Goal: Information Seeking & Learning: Learn about a topic

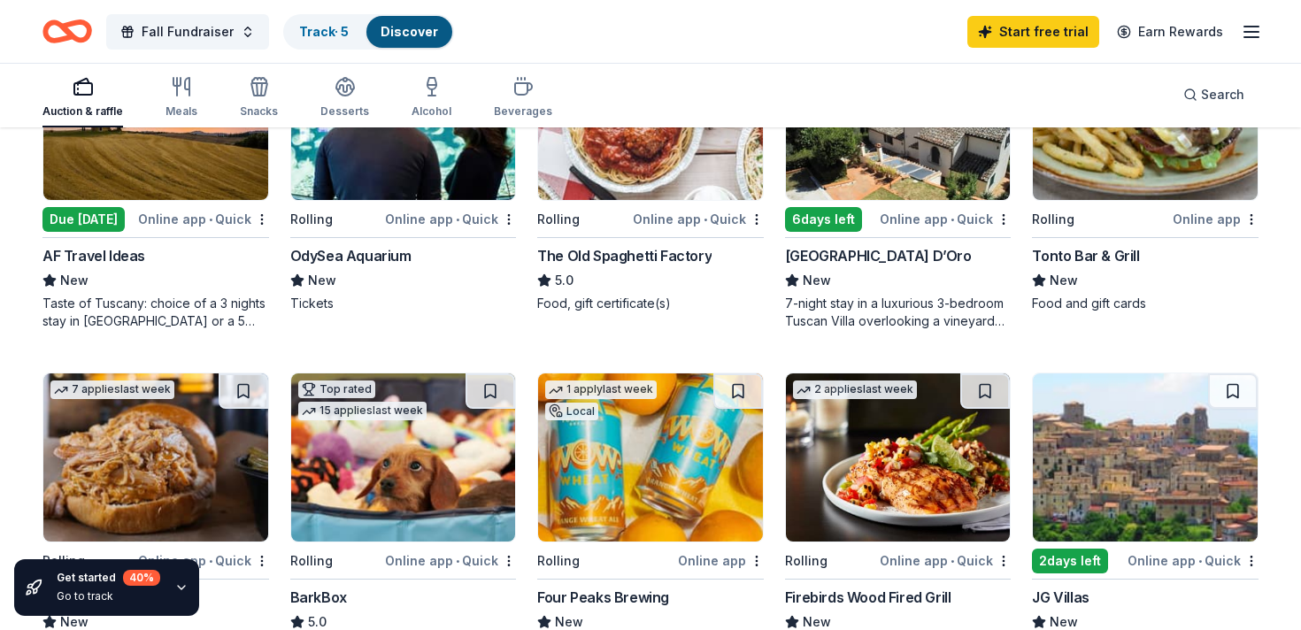
scroll to position [582, 0]
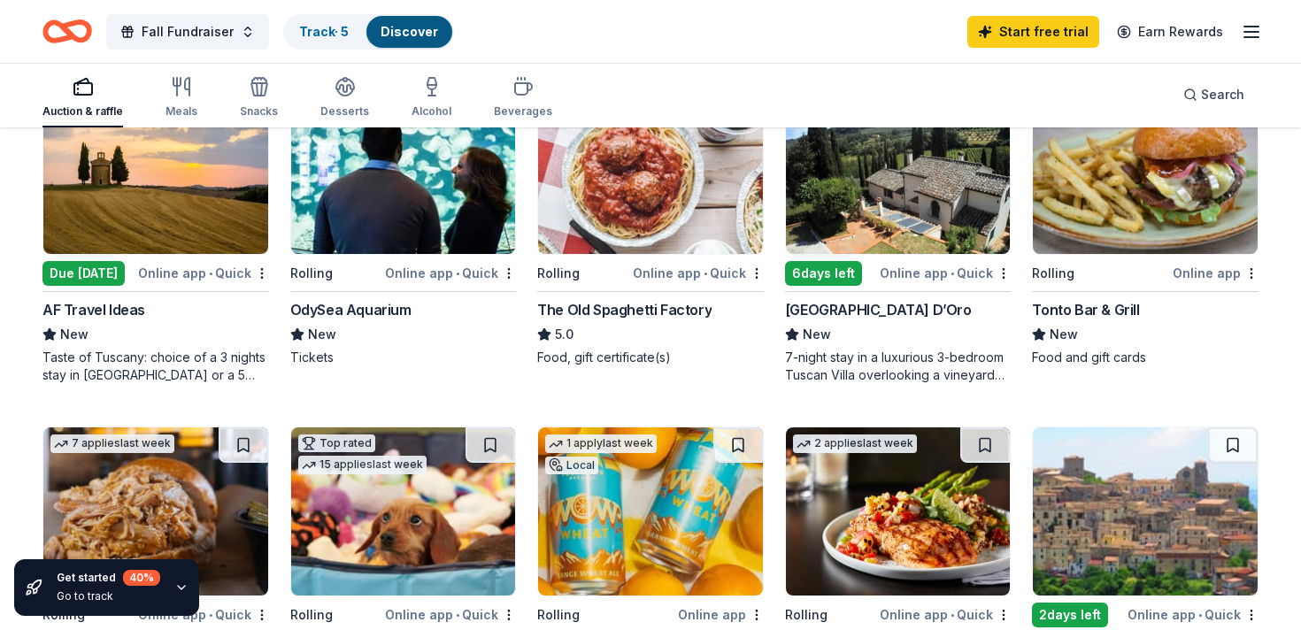
click at [830, 307] on div "[GEOGRAPHIC_DATA] D’Oro" at bounding box center [878, 309] width 187 height 21
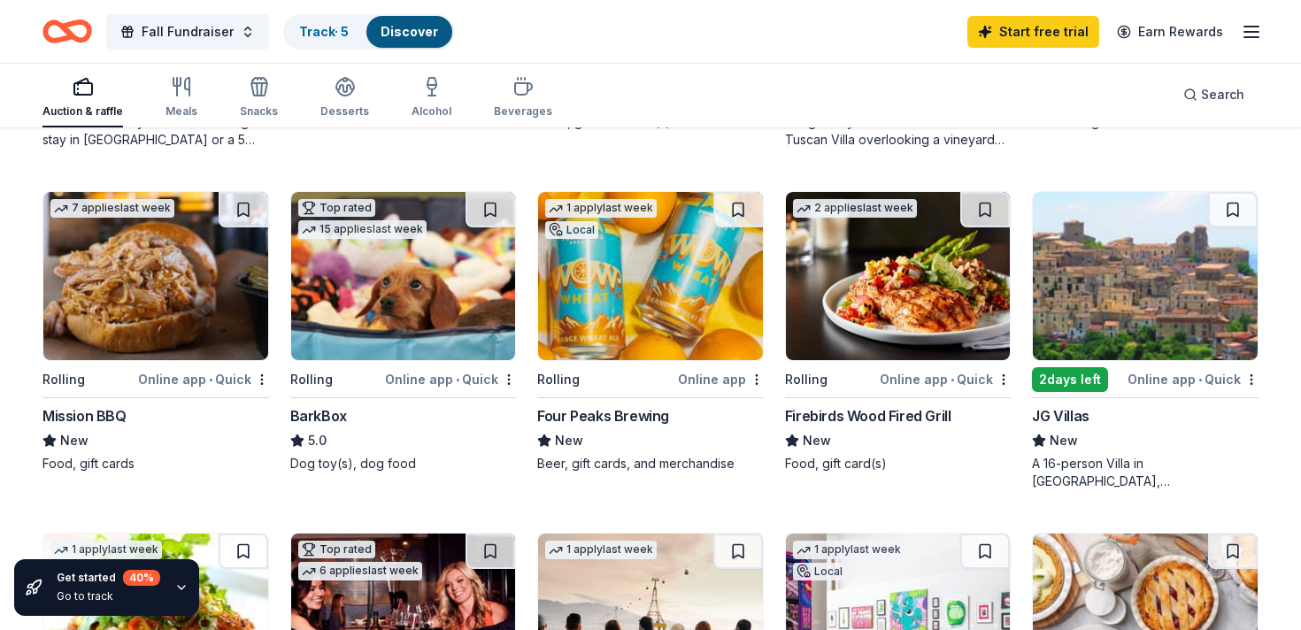
scroll to position [852, 0]
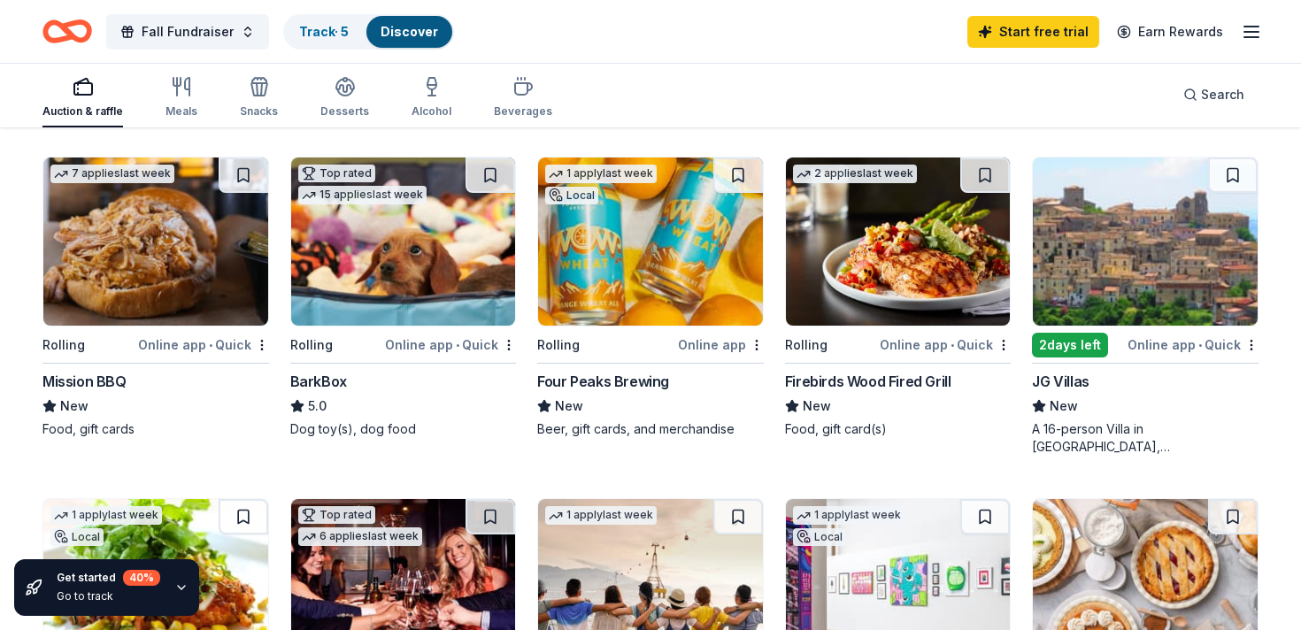
click at [366, 243] on img at bounding box center [403, 242] width 225 height 168
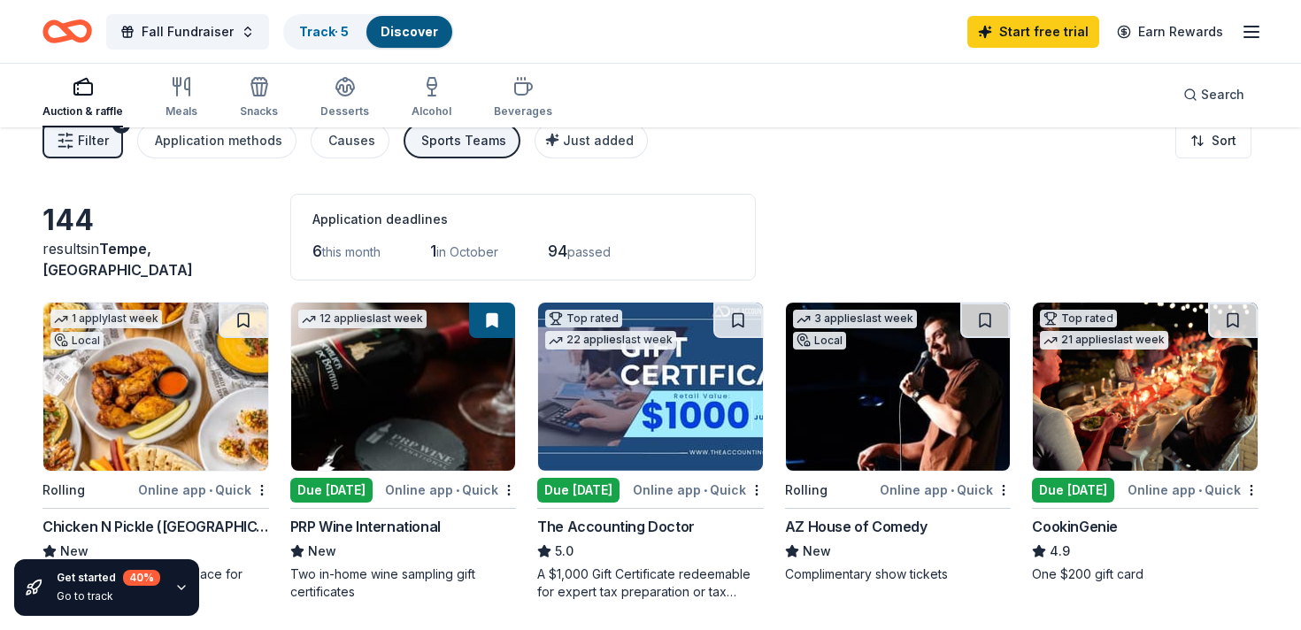
scroll to position [0, 0]
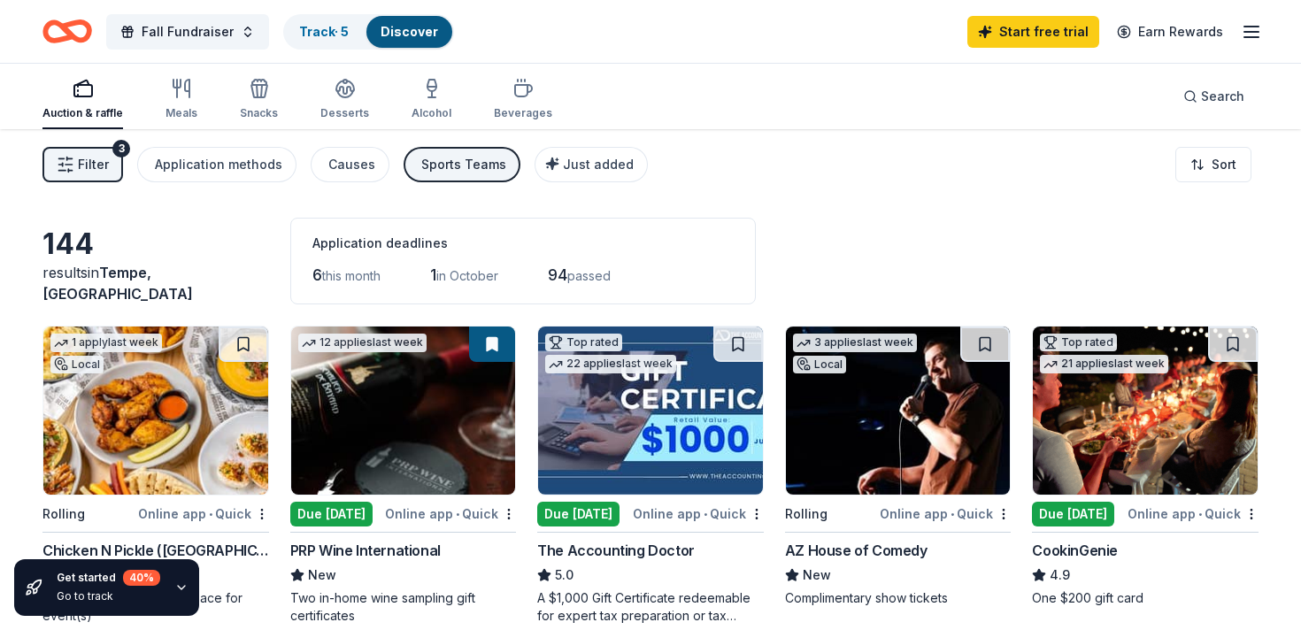
click at [81, 164] on span "Filter" at bounding box center [93, 164] width 31 height 21
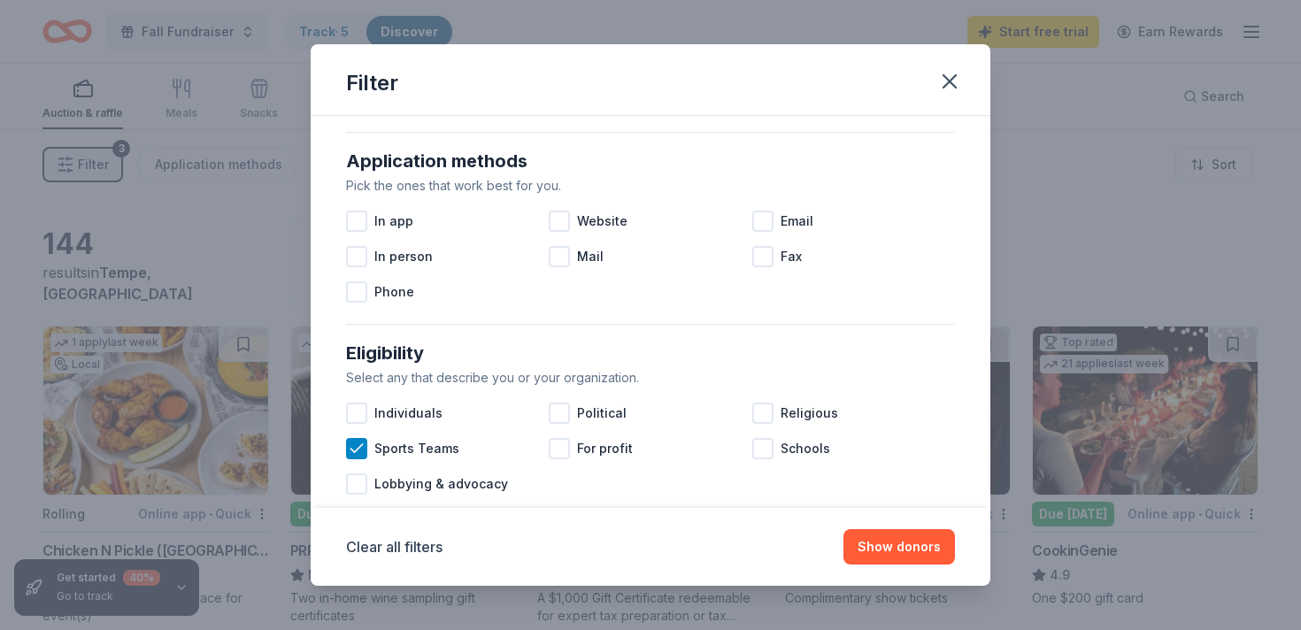
scroll to position [333, 0]
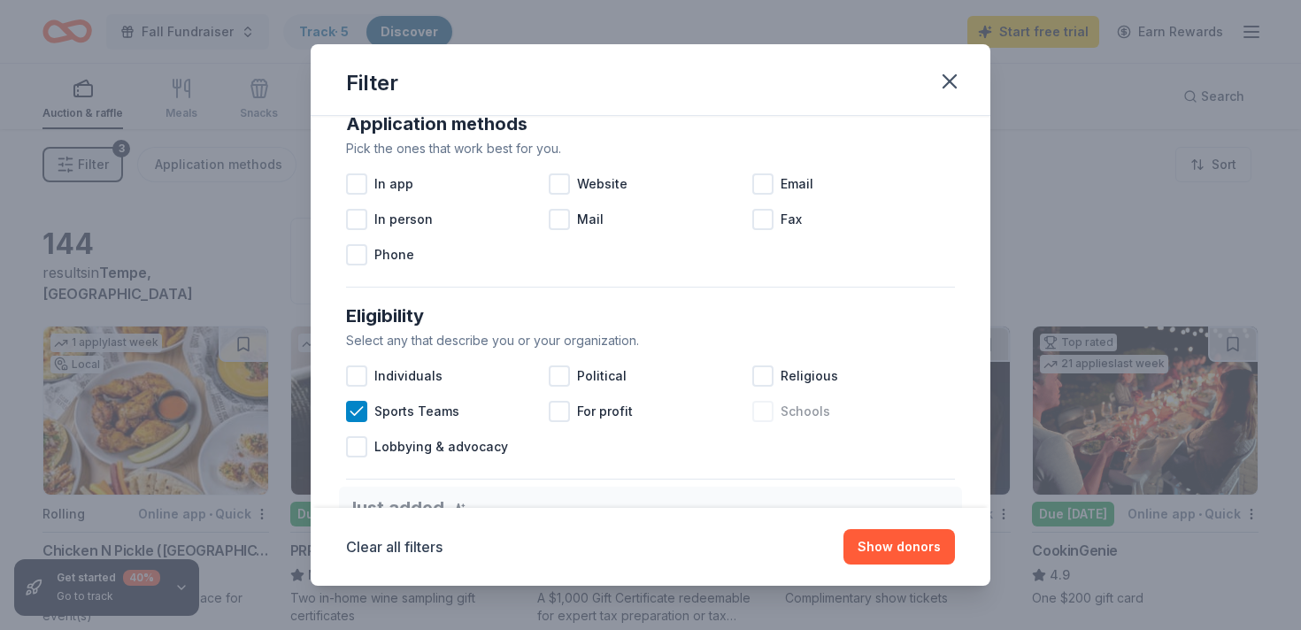
click at [763, 420] on div at bounding box center [762, 411] width 21 height 21
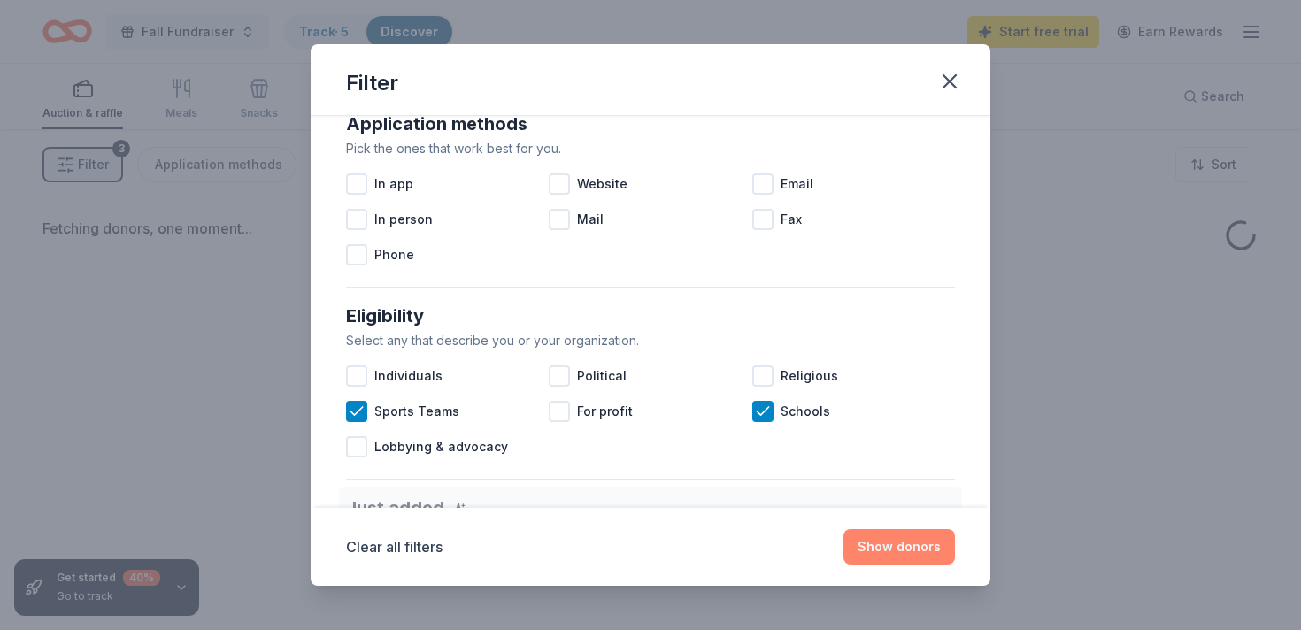
click at [874, 548] on button "Show donors" at bounding box center [900, 546] width 112 height 35
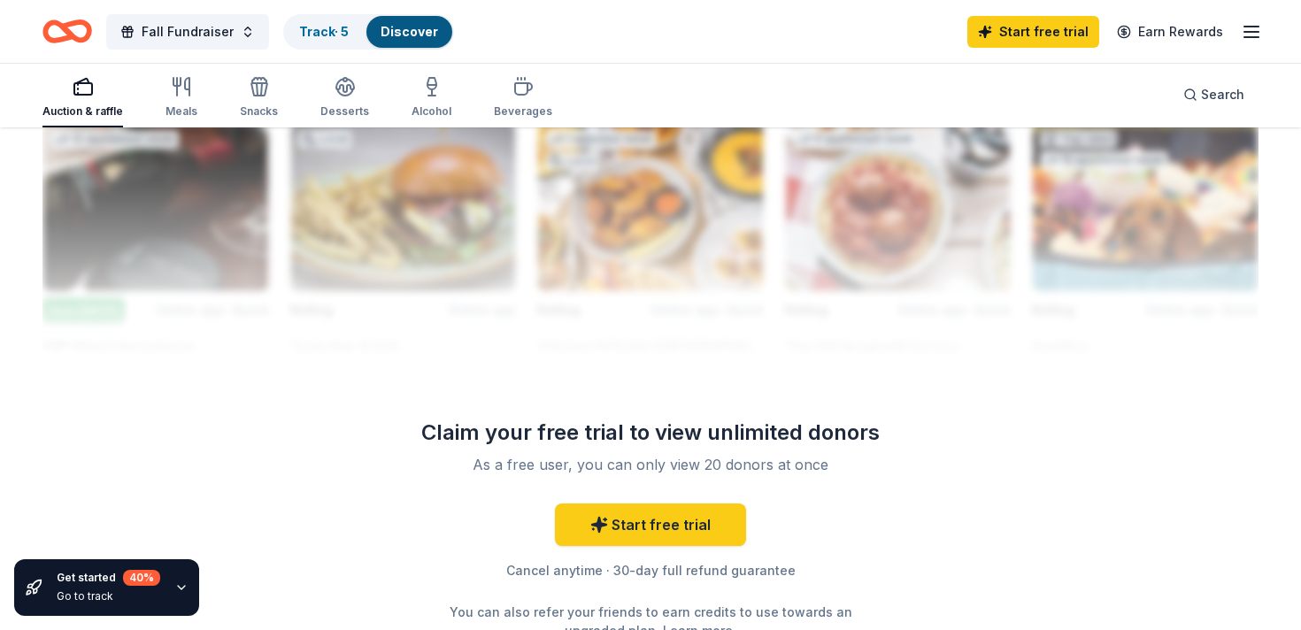
scroll to position [1621, 0]
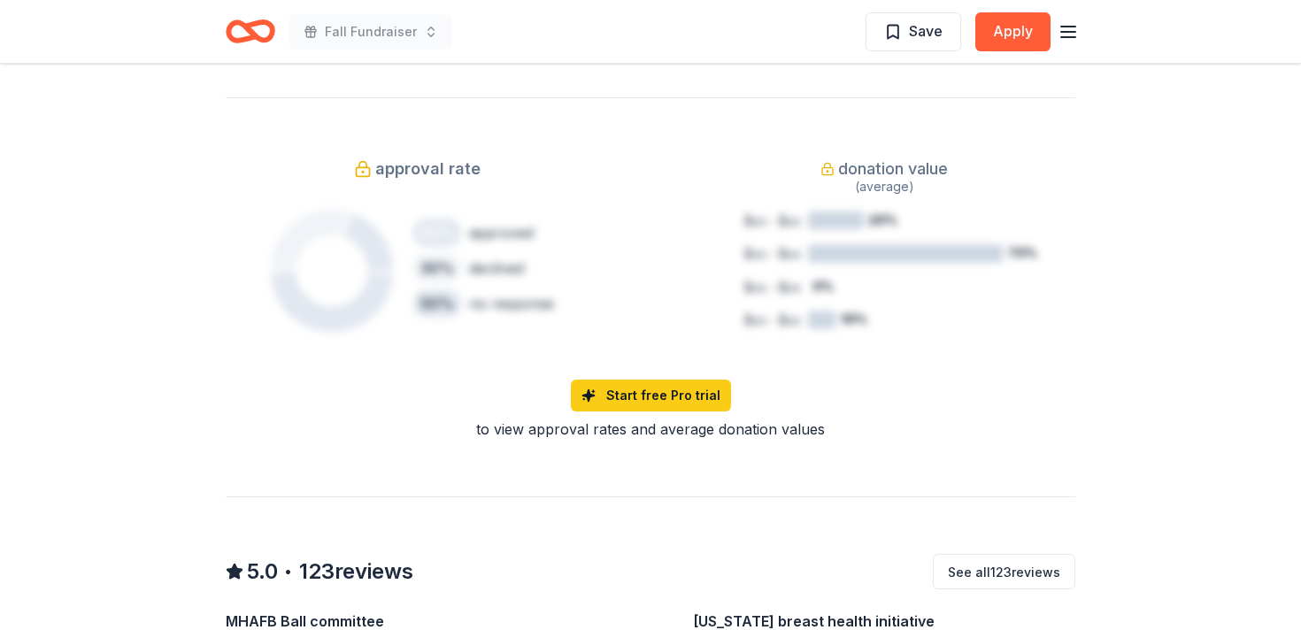
scroll to position [1223, 0]
